Goal: Complete application form

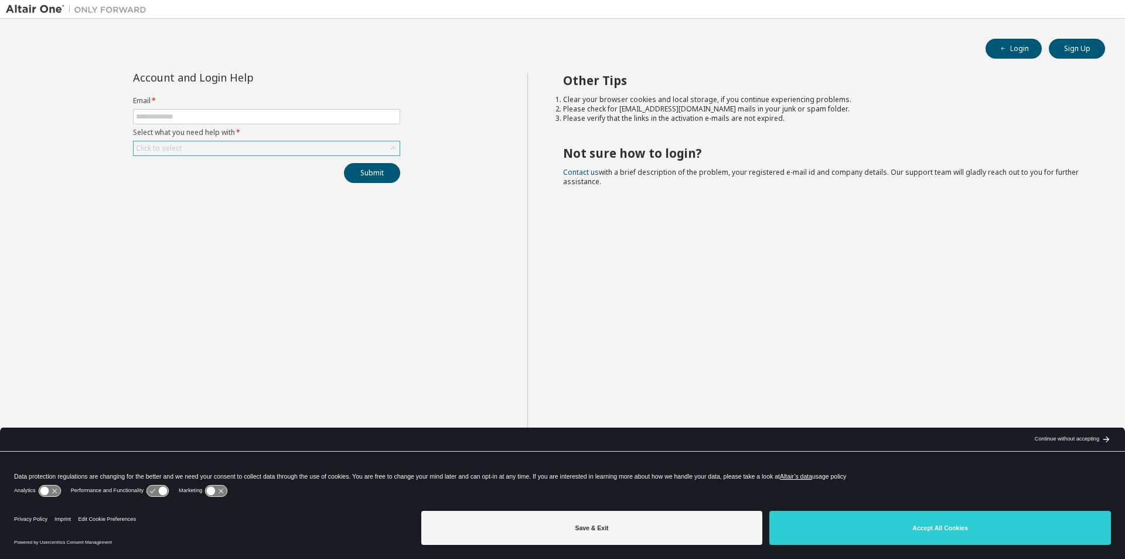
click at [397, 147] on icon at bounding box center [393, 148] width 12 height 12
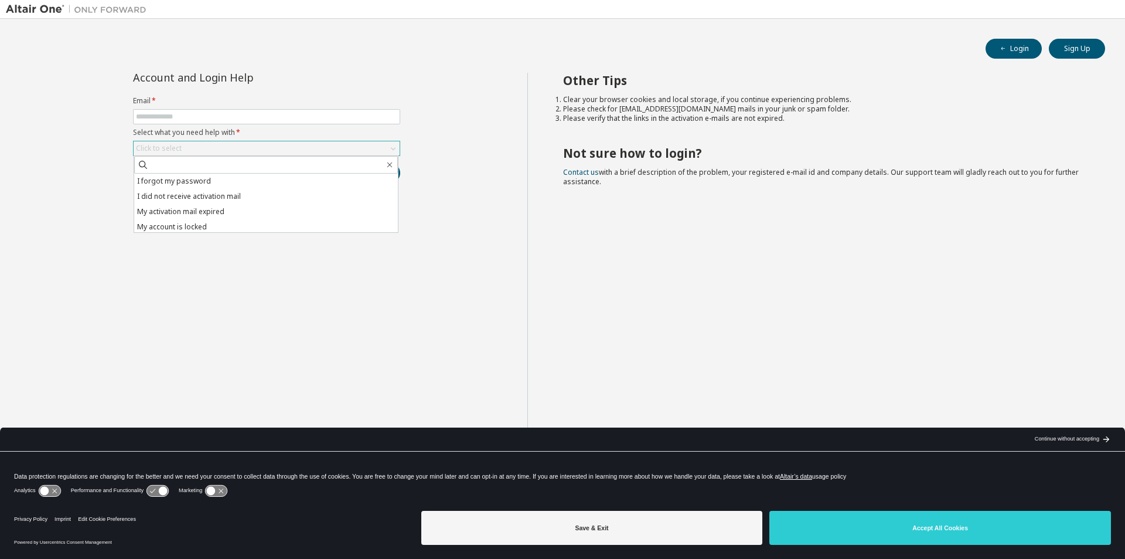
click at [397, 147] on icon at bounding box center [393, 148] width 12 height 12
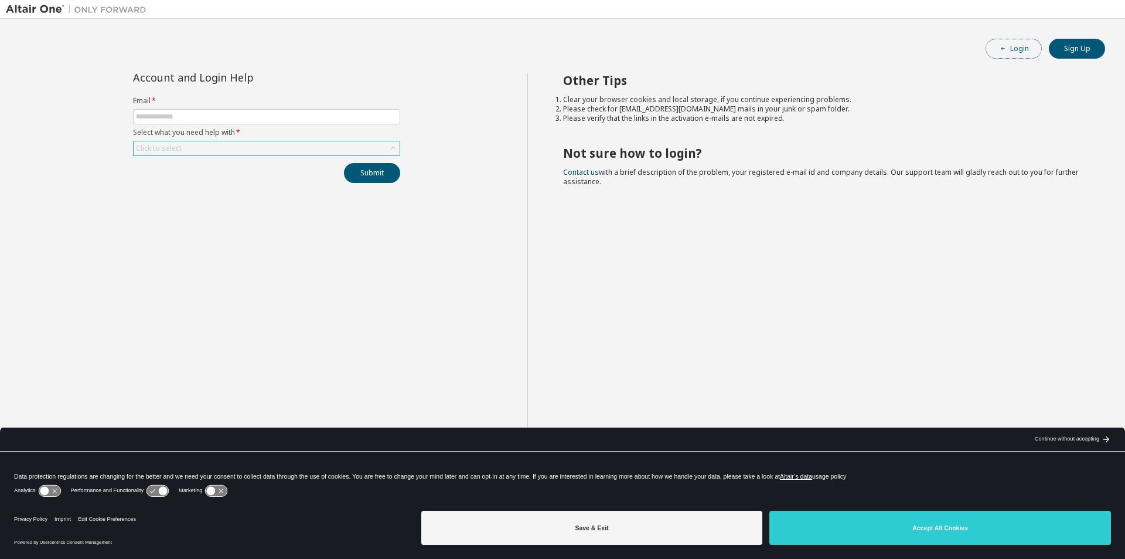
click at [1007, 48] on icon "button" at bounding box center [1003, 48] width 7 height 7
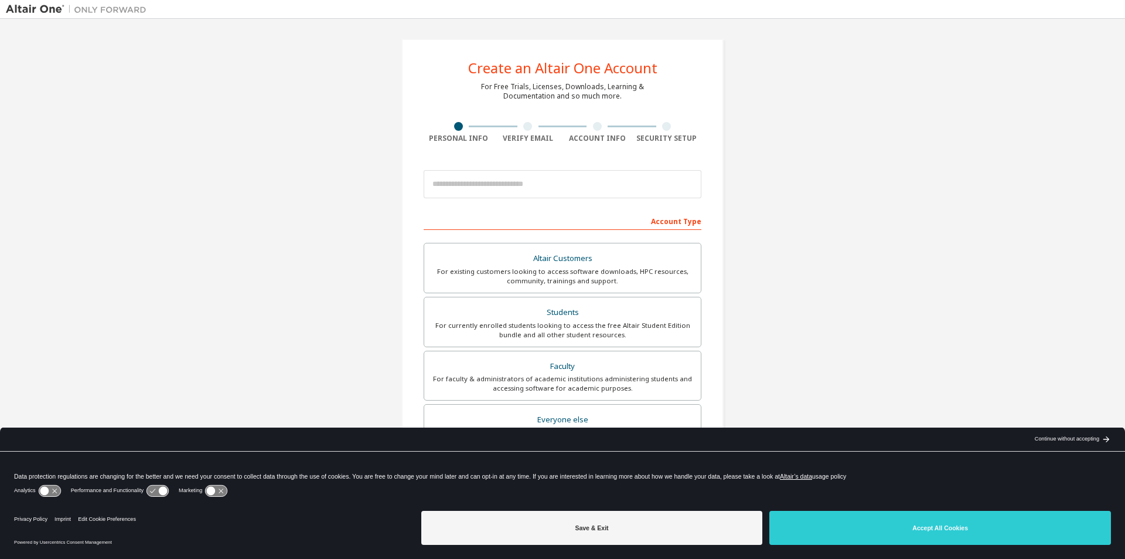
click at [632, 518] on button "Save & Exit" at bounding box center [592, 528] width 342 height 34
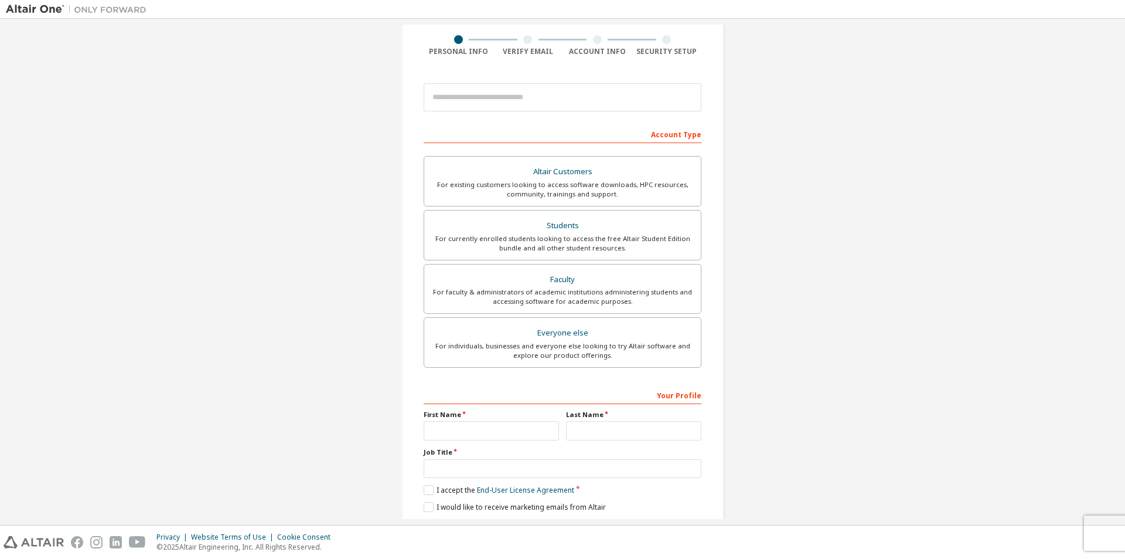
scroll to position [127, 0]
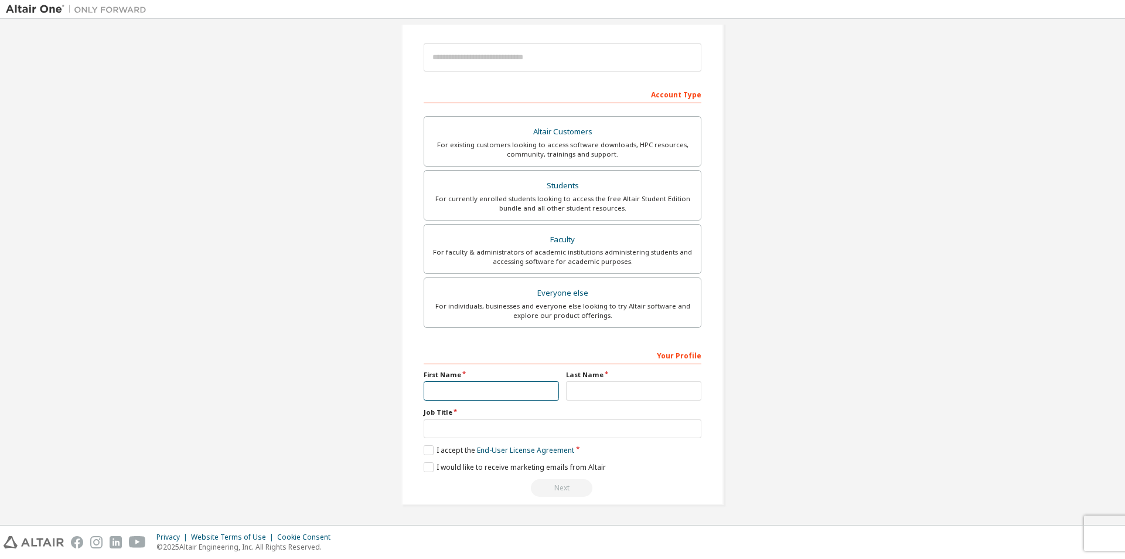
click at [488, 385] on input "text" at bounding box center [491, 390] width 135 height 19
type input "******"
click at [590, 389] on input "text" at bounding box center [633, 390] width 135 height 19
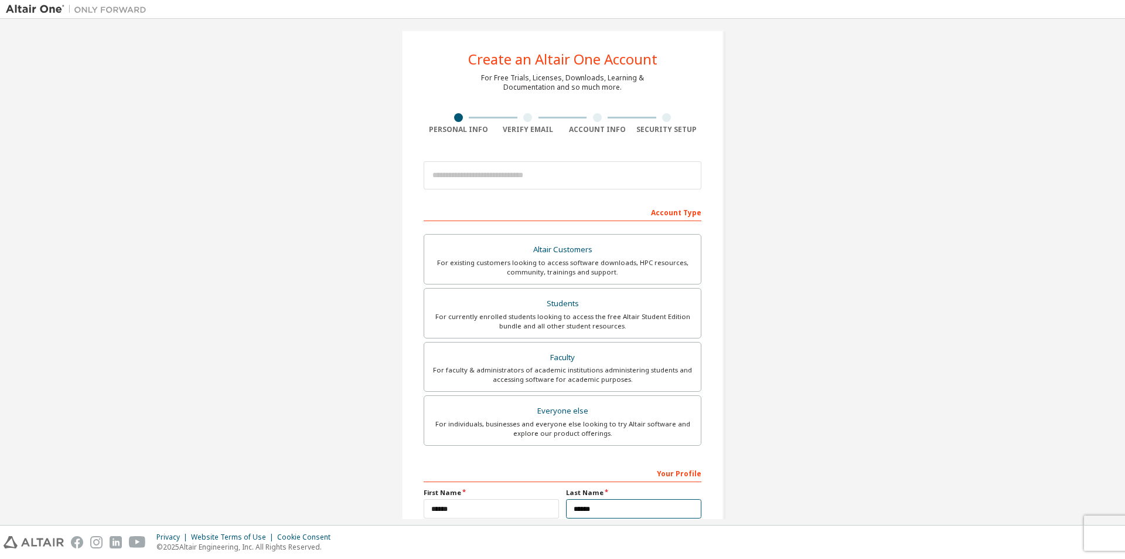
scroll to position [0, 0]
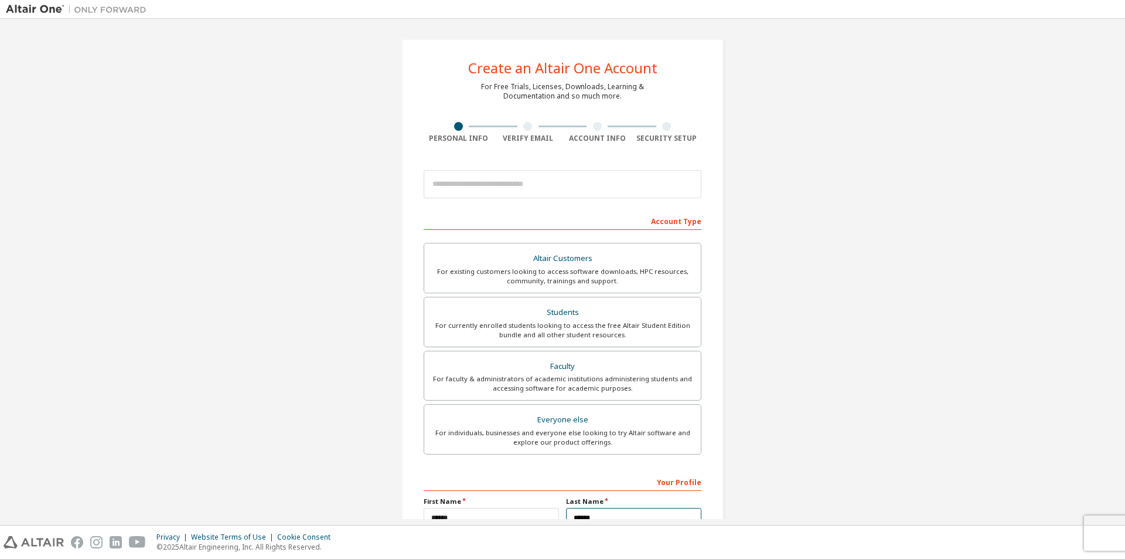
type input "******"
click at [499, 195] on input "email" at bounding box center [563, 184] width 278 height 28
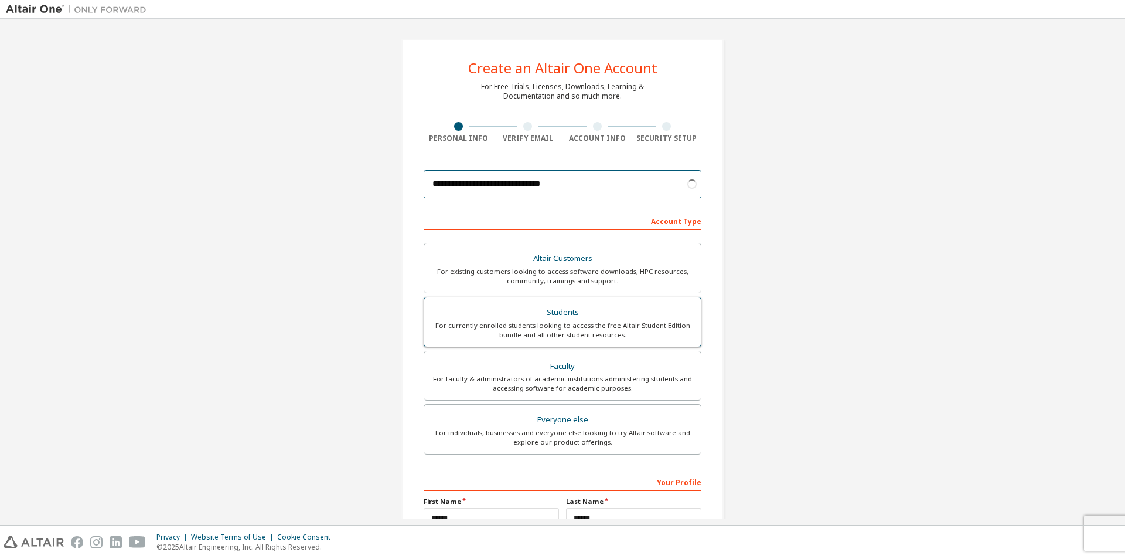
type input "**********"
click at [567, 326] on div "For currently enrolled students looking to access the free Altair Student Editi…" at bounding box center [562, 330] width 263 height 19
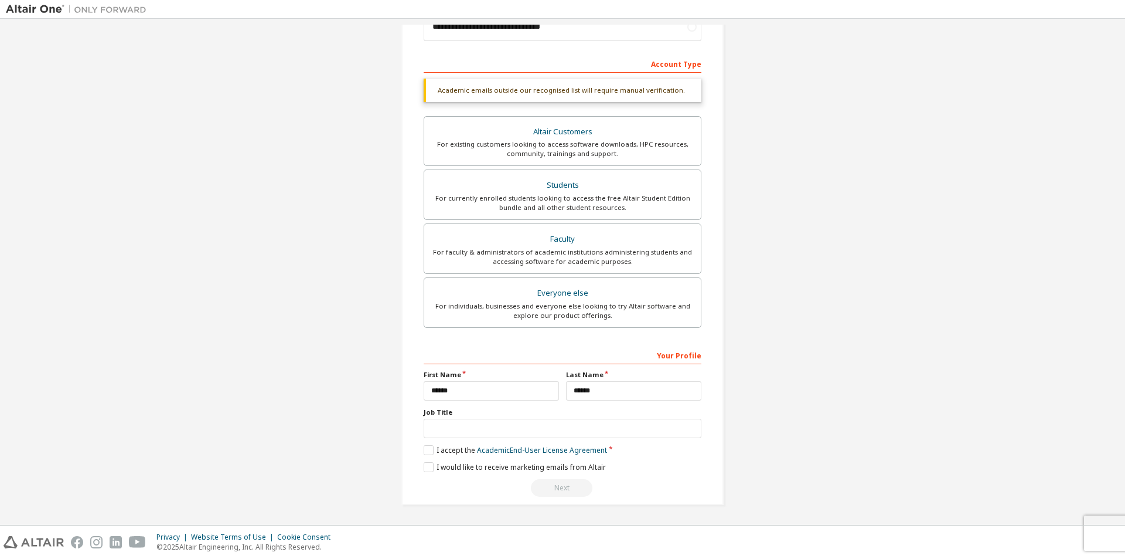
scroll to position [127, 0]
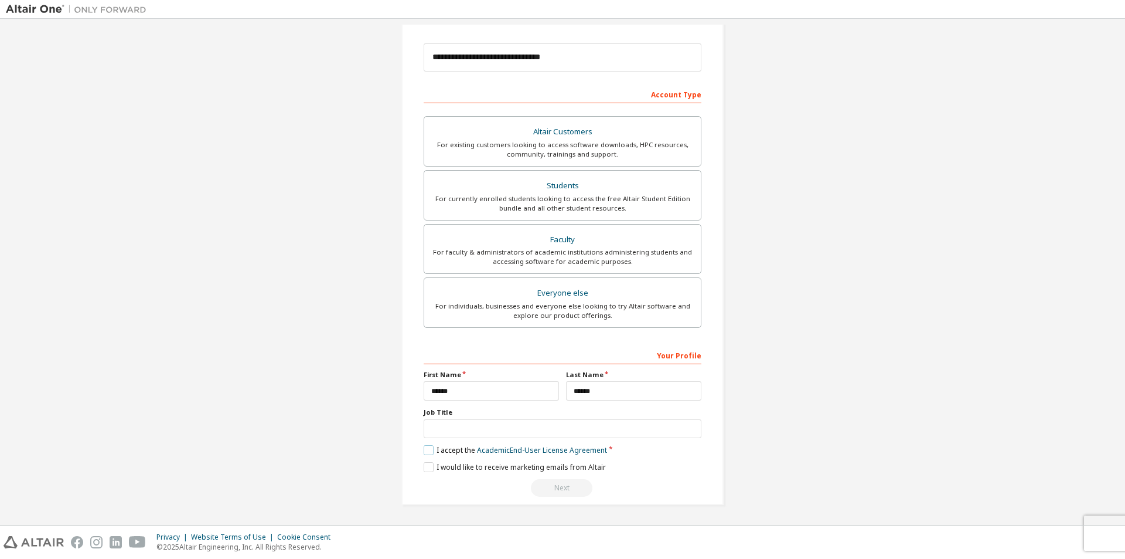
click at [425, 452] on label "I accept the Academic End-User License Agreement" at bounding box center [515, 450] width 183 height 10
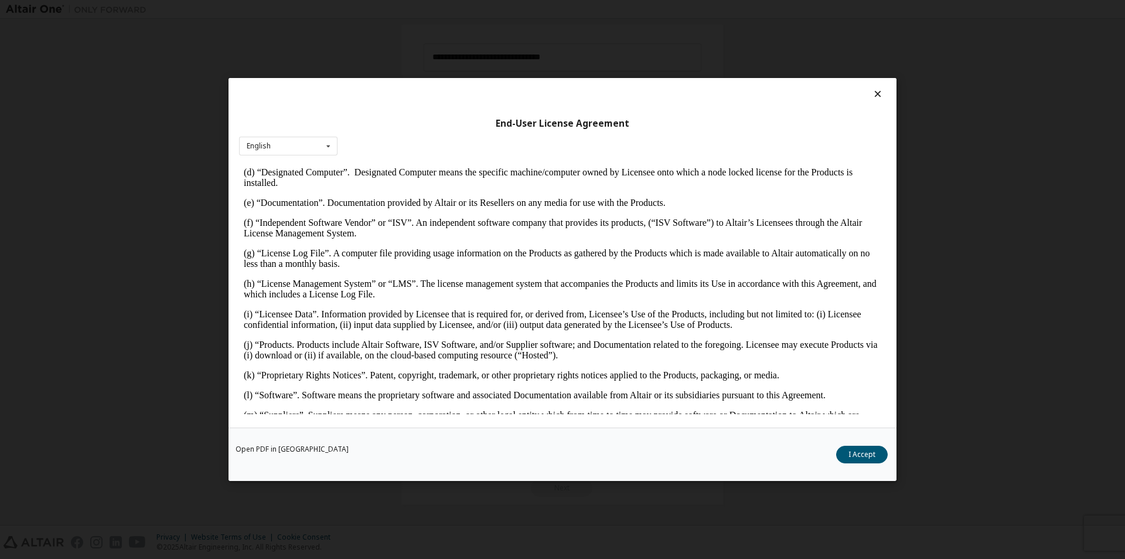
scroll to position [352, 0]
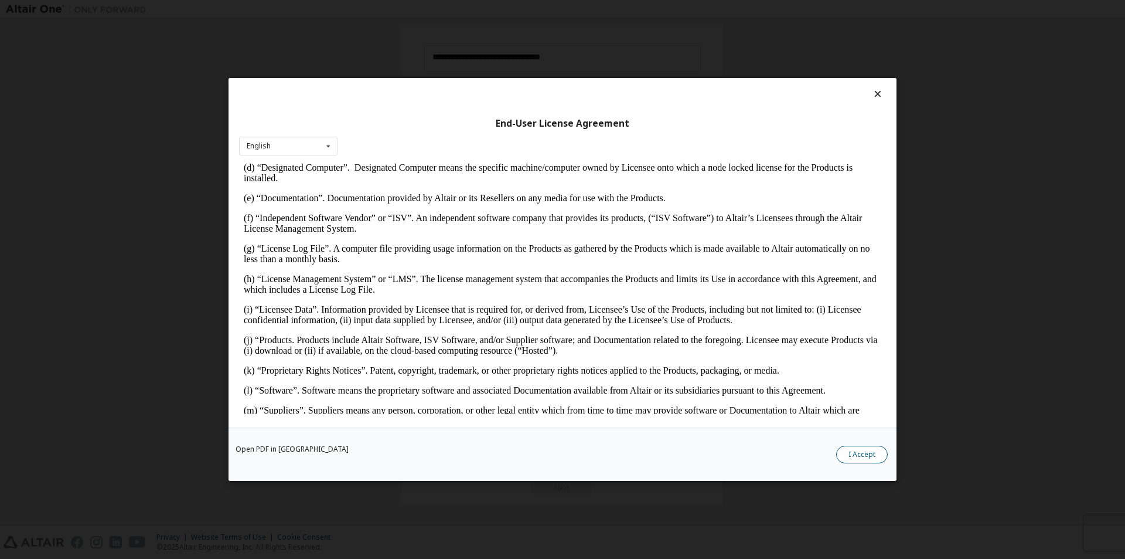
click at [847, 455] on button "I Accept" at bounding box center [862, 454] width 52 height 18
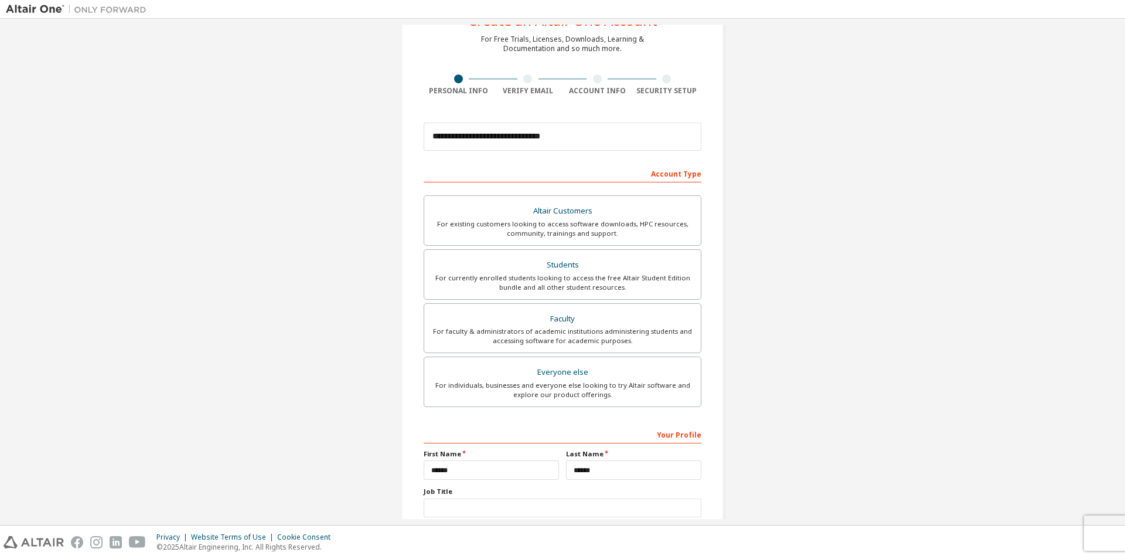
scroll to position [127, 0]
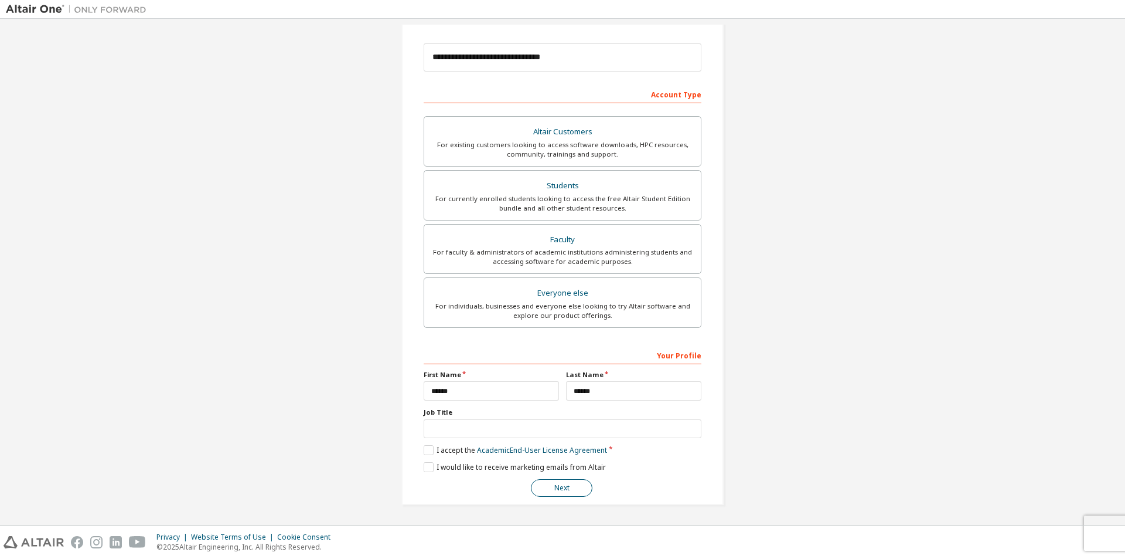
click at [573, 480] on button "Next" at bounding box center [562, 488] width 62 height 18
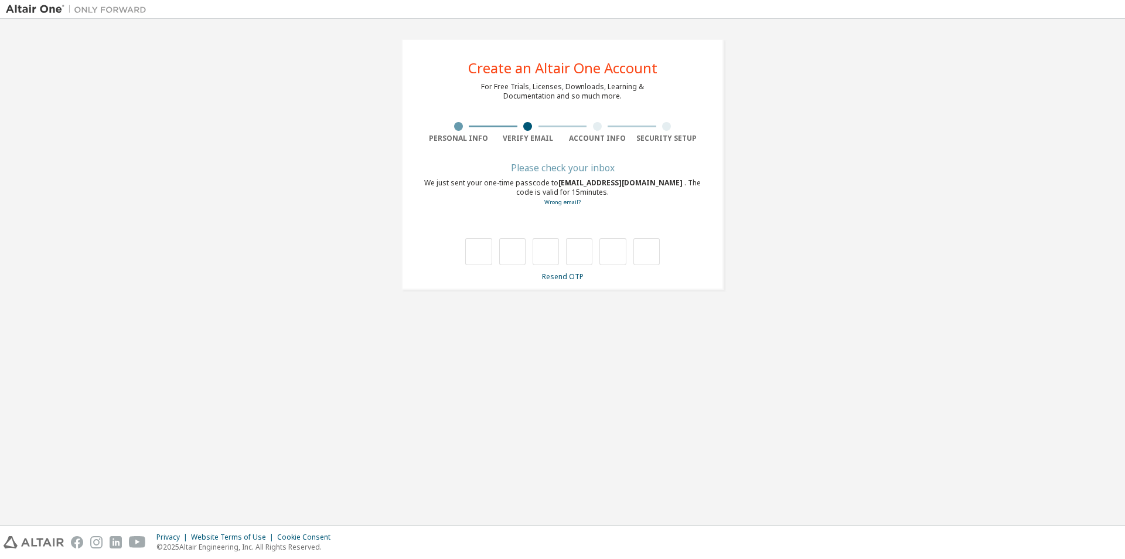
scroll to position [0, 0]
type input "*"
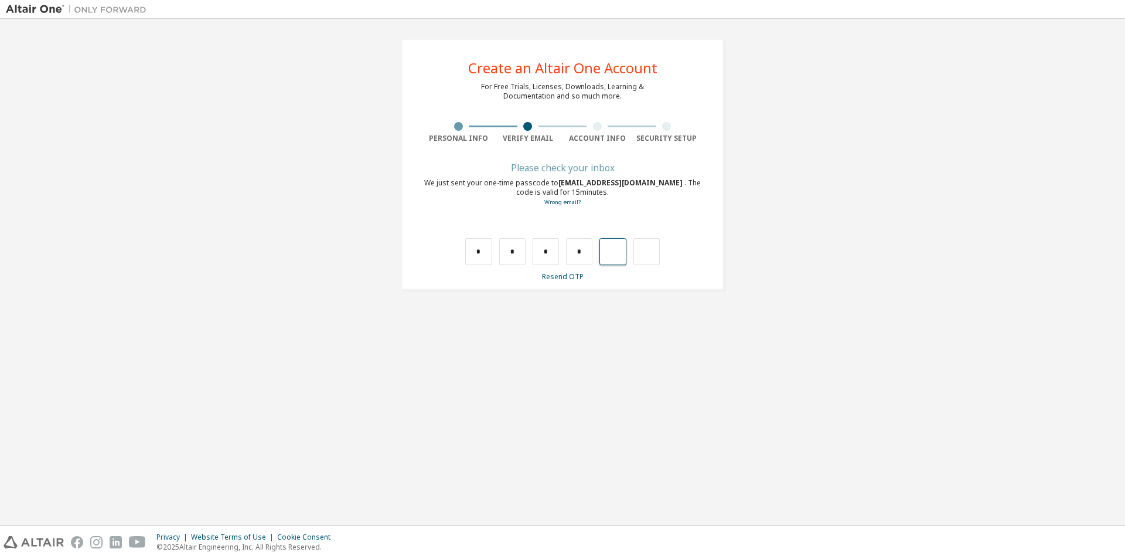
type input "*"
